Goal: Information Seeking & Learning: Learn about a topic

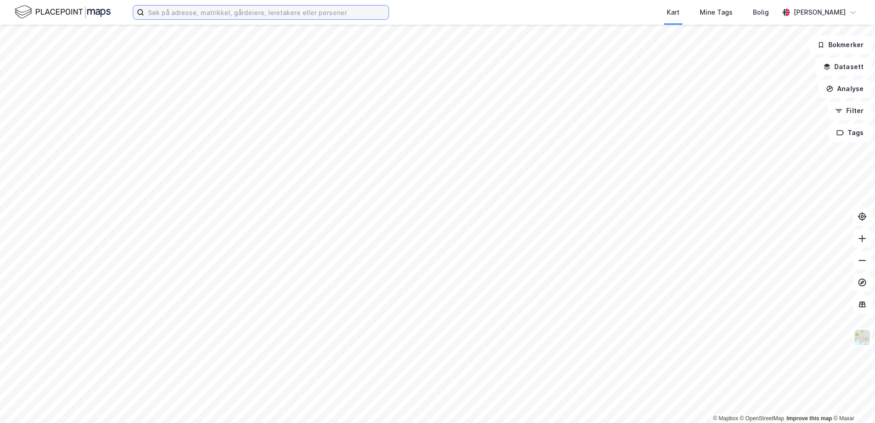
click at [151, 11] on input at bounding box center [266, 12] width 244 height 14
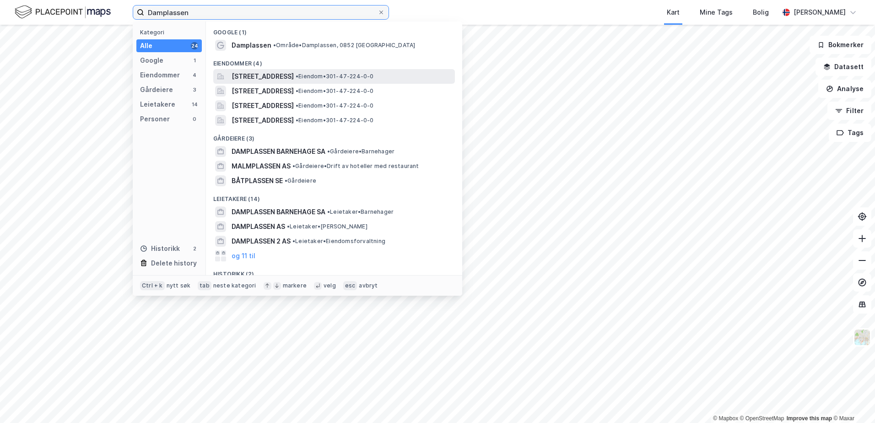
type input "Damplassen"
click at [259, 78] on span "[STREET_ADDRESS]" at bounding box center [263, 76] width 62 height 11
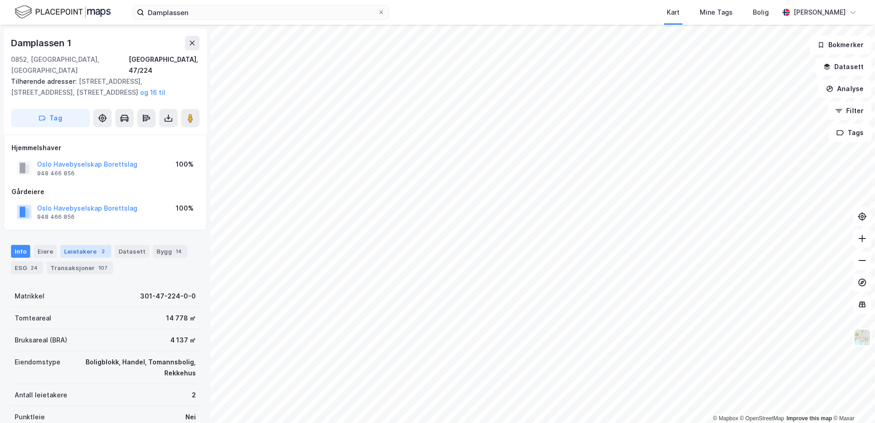
click at [85, 245] on div "Leietakere 2" at bounding box center [85, 251] width 51 height 13
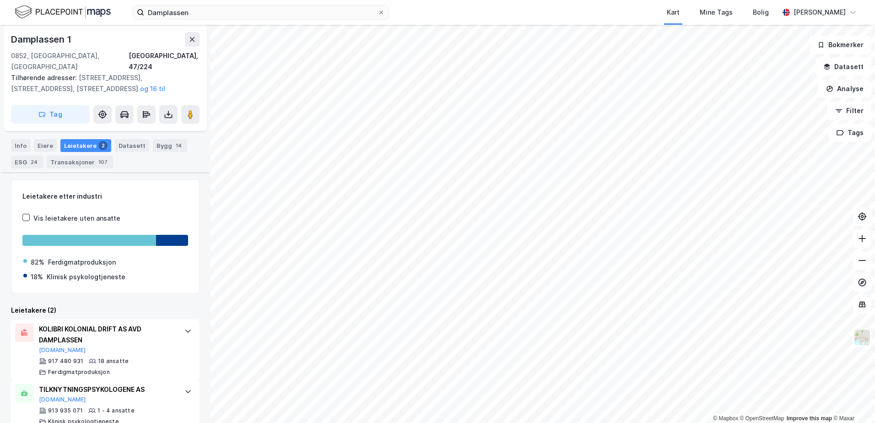
scroll to position [112, 0]
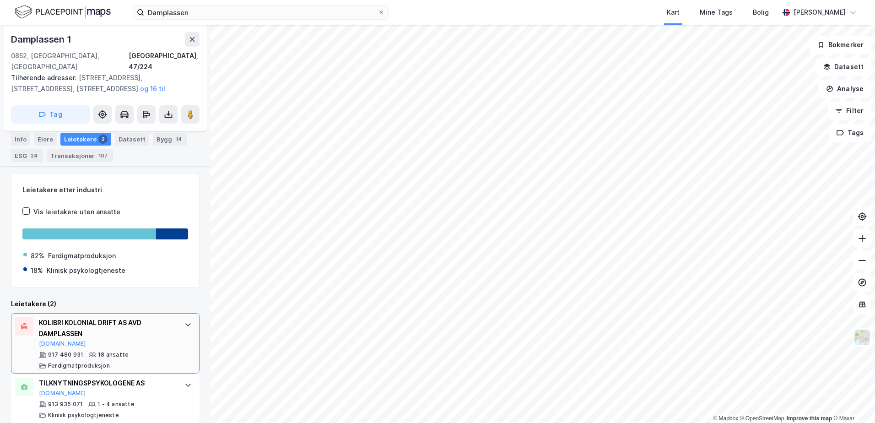
click at [184, 321] on icon at bounding box center [187, 324] width 7 height 7
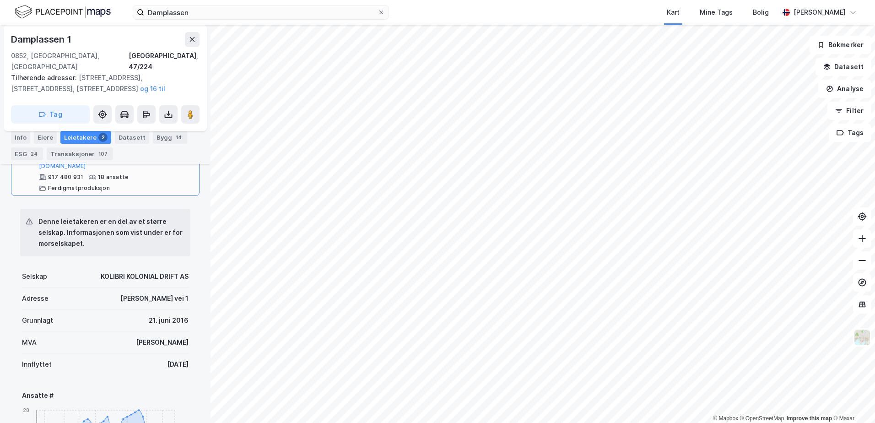
scroll to position [295, 0]
